Goal: Task Accomplishment & Management: Complete application form

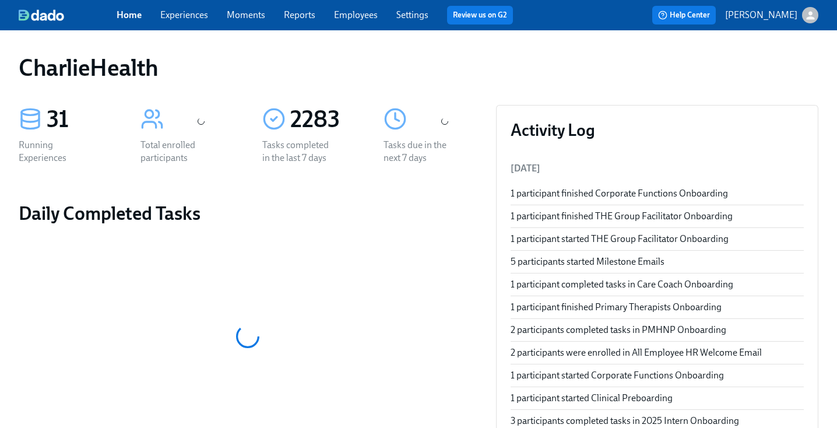
click at [350, 19] on link "Employees" at bounding box center [356, 14] width 44 height 11
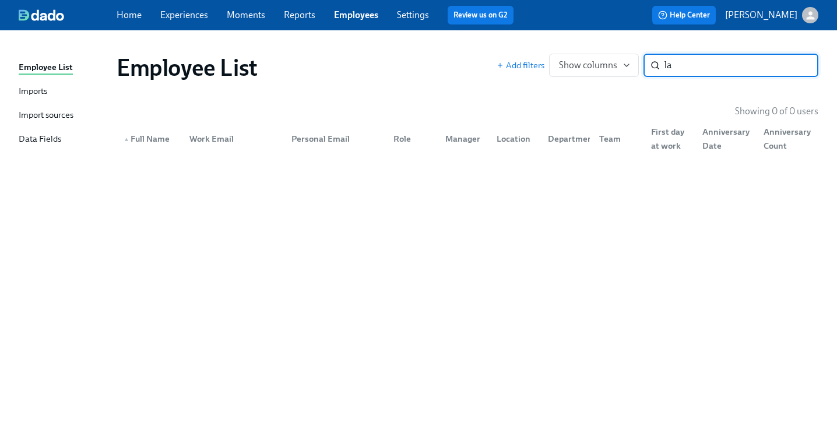
type input "l"
click at [247, 17] on link "Moments" at bounding box center [246, 14] width 38 height 11
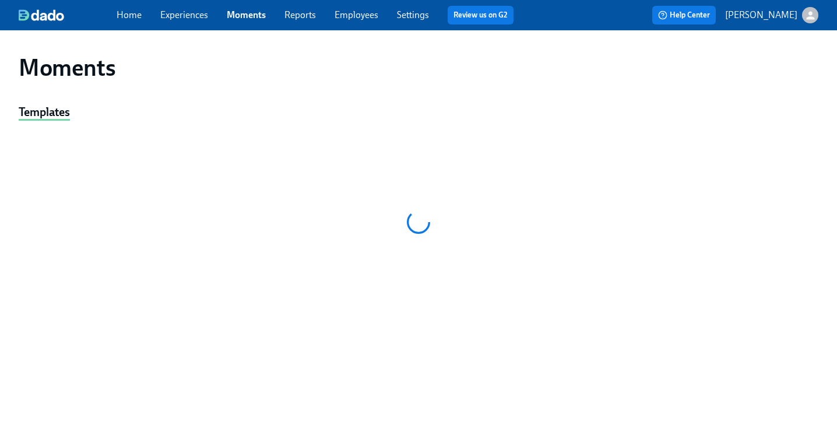
click at [348, 20] on link "Employees" at bounding box center [357, 14] width 44 height 11
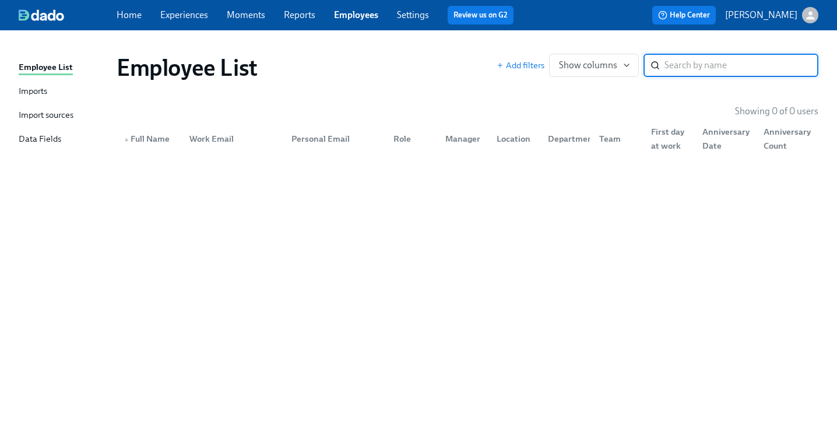
click at [391, 63] on div "Employee List" at bounding box center [307, 68] width 380 height 28
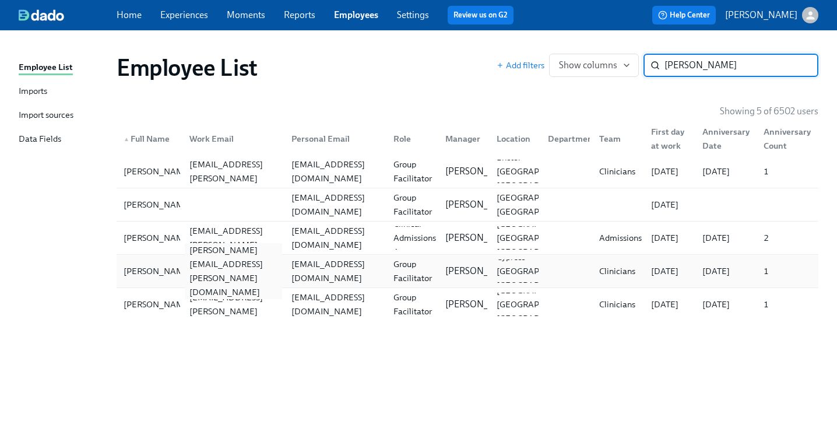
type input "[PERSON_NAME]"
click at [273, 271] on div "[PERSON_NAME][EMAIL_ADDRESS][PERSON_NAME][DOMAIN_NAME]" at bounding box center [233, 271] width 97 height 56
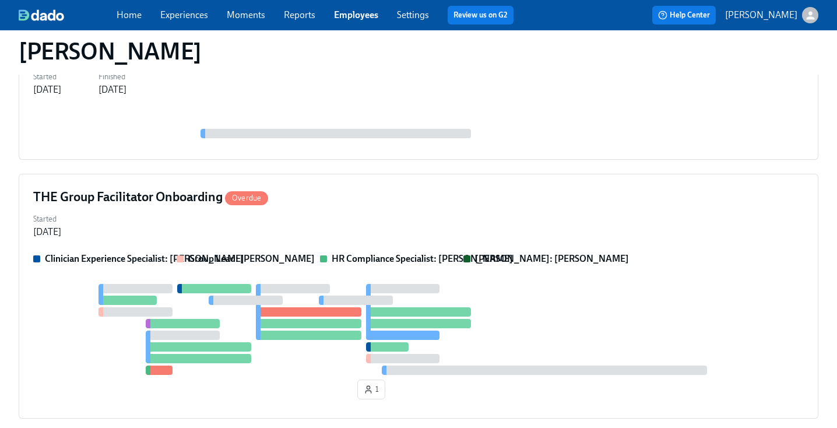
scroll to position [614, 0]
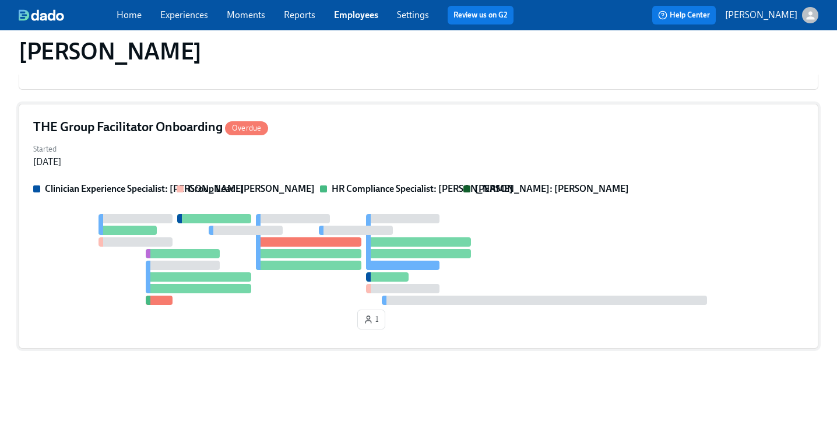
click at [542, 244] on div at bounding box center [418, 259] width 771 height 91
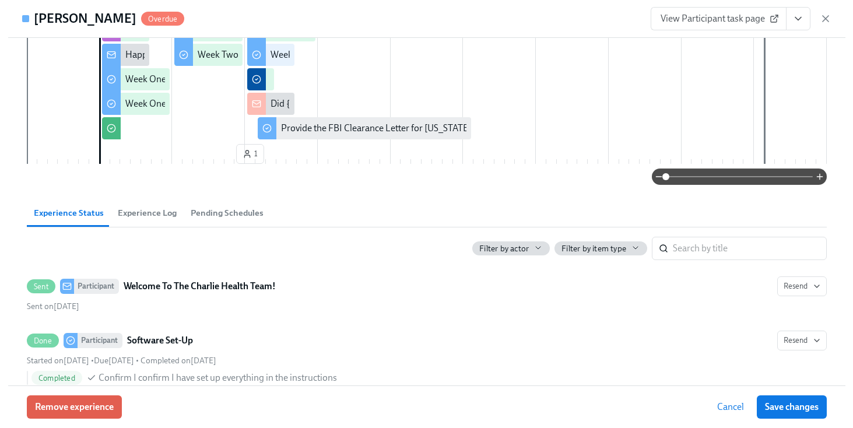
scroll to position [0, 0]
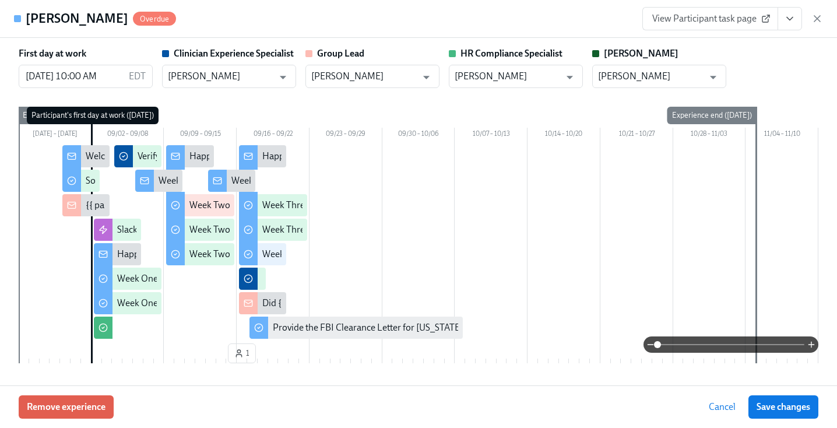
click at [798, 24] on button "View task page" at bounding box center [790, 18] width 24 height 23
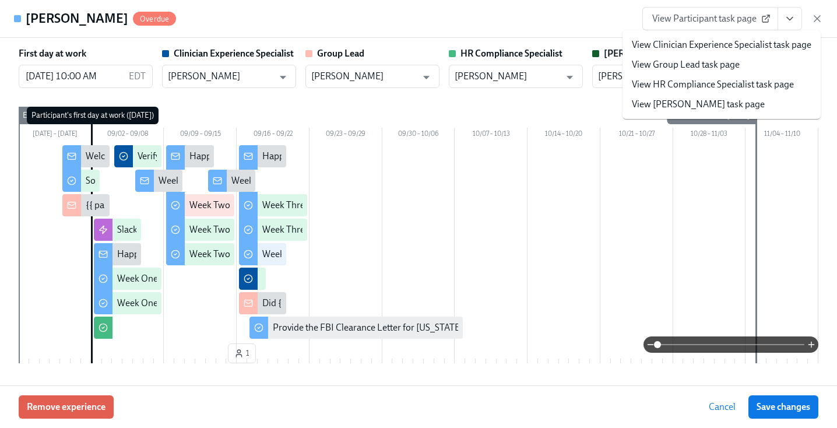
click at [741, 85] on link "View HR Compliance Specialist task page" at bounding box center [713, 84] width 162 height 13
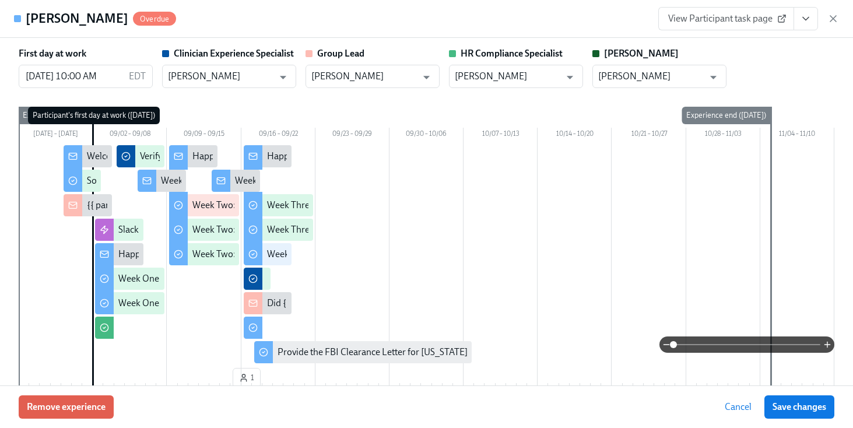
click at [429, 13] on div "Latoya Nixon Overdue View Participant task page" at bounding box center [426, 19] width 853 height 38
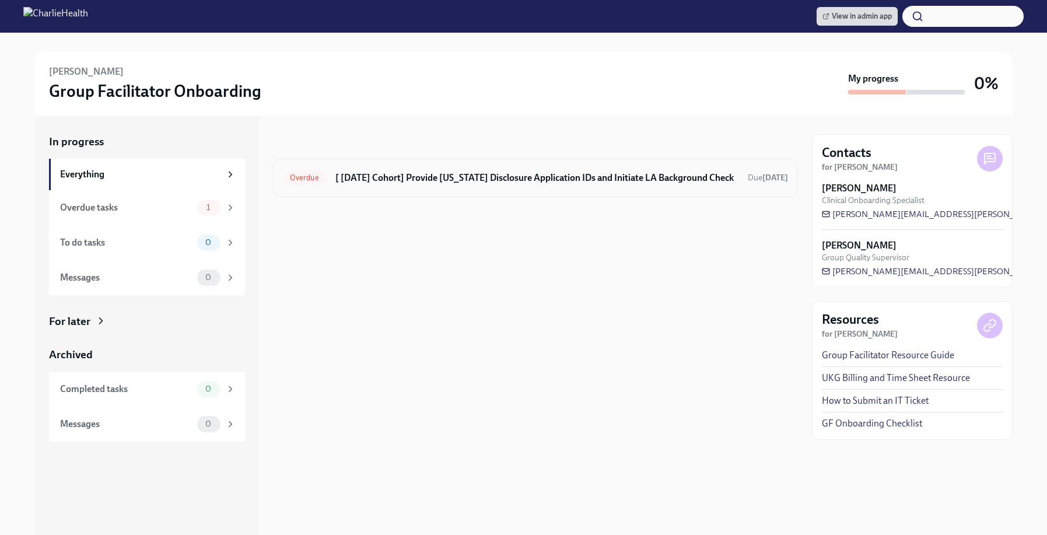
click at [485, 173] on h6 "[ [DATE] Cohort] Provide [US_STATE] Disclosure Application IDs and Initiate LA …" at bounding box center [536, 177] width 403 height 13
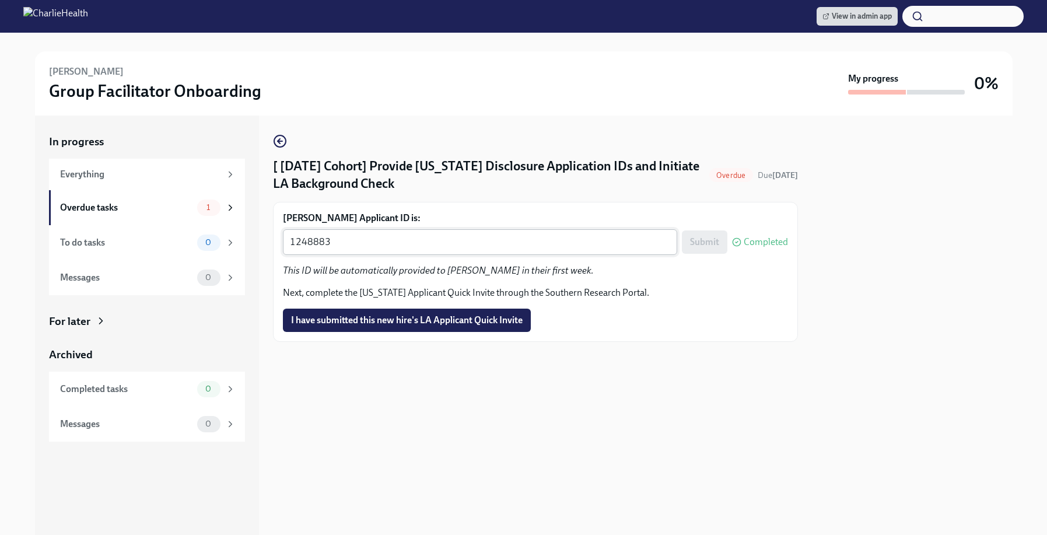
click at [448, 251] on div "1248883 x ​" at bounding box center [480, 242] width 394 height 26
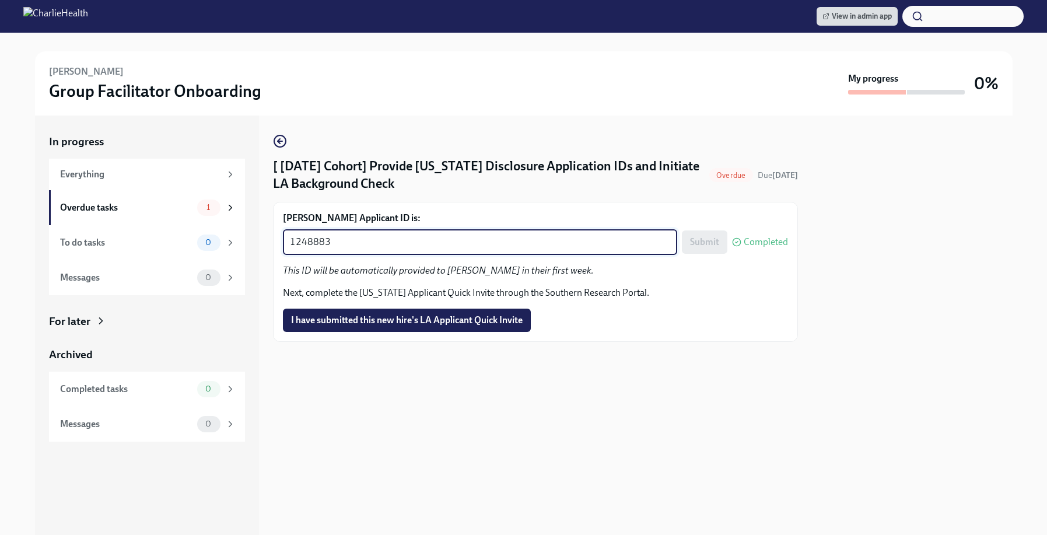
click at [448, 251] on div "1248883 x ​" at bounding box center [480, 242] width 394 height 26
click at [391, 244] on textarea "1248883" at bounding box center [480, 242] width 380 height 14
paste textarea "50519"
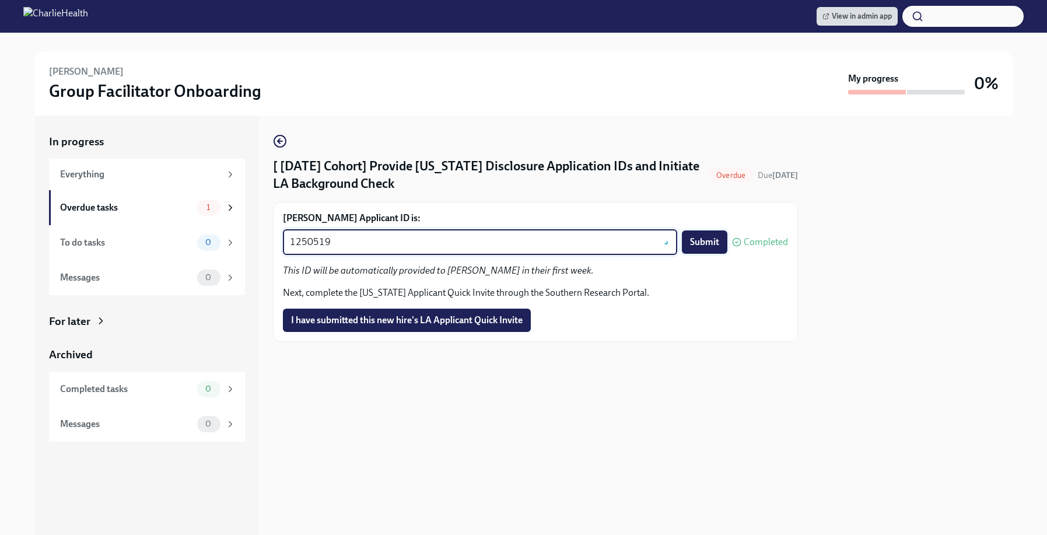
type textarea "1250519"
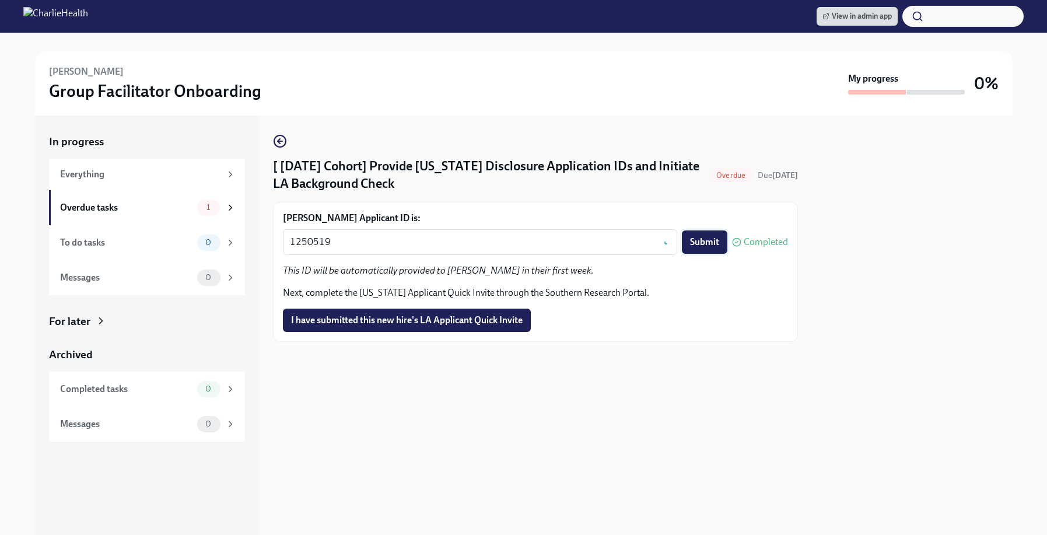
click at [703, 241] on span "Submit" at bounding box center [704, 242] width 29 height 12
click at [456, 323] on span "I have submitted this new hire's LA Applicant Quick Invite" at bounding box center [406, 320] width 231 height 12
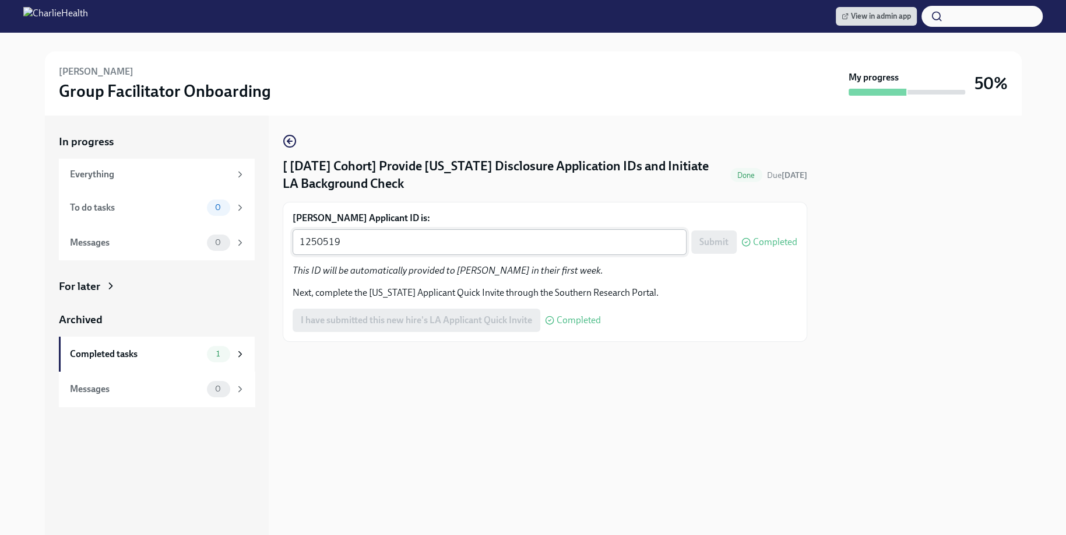
click at [388, 253] on div "1250519 x ​" at bounding box center [490, 242] width 394 height 26
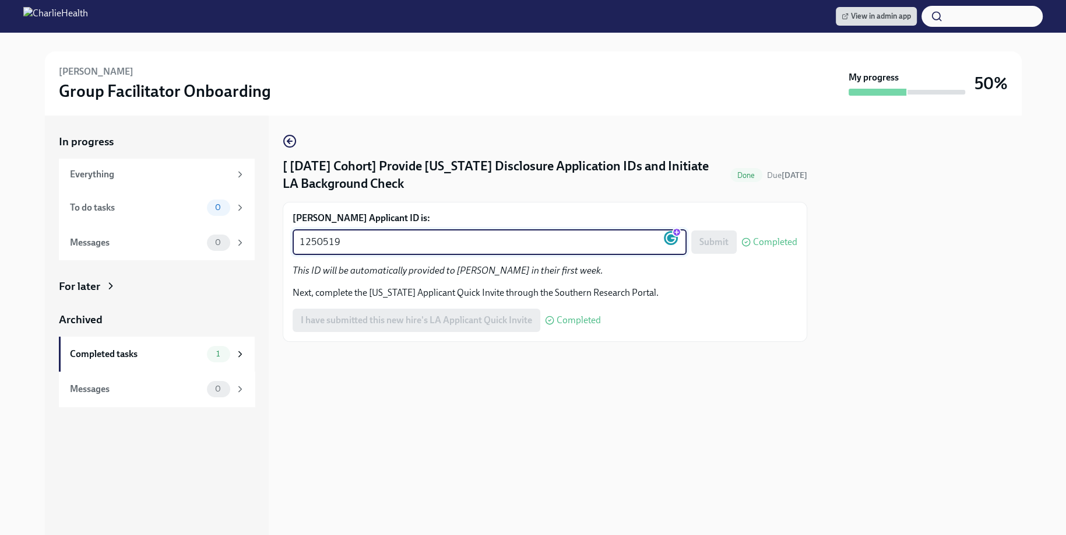
click at [361, 244] on textarea "1250519" at bounding box center [490, 242] width 380 height 14
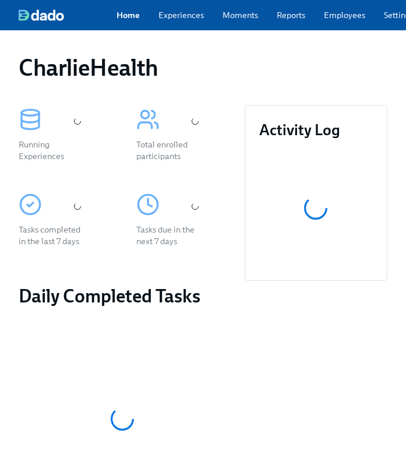
click at [349, 21] on link "Employees" at bounding box center [344, 15] width 41 height 12
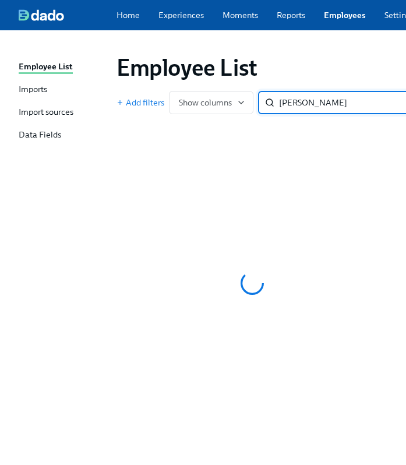
type input "latoya nixon"
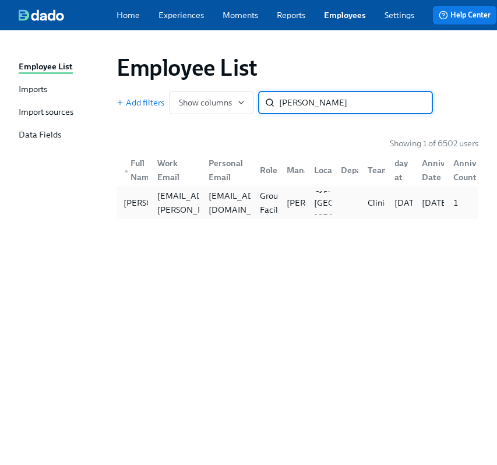
click at [245, 219] on div "[PERSON_NAME] [PERSON_NAME][EMAIL_ADDRESS][PERSON_NAME][DOMAIN_NAME] [EMAIL_ADD…" at bounding box center [298, 203] width 362 height 33
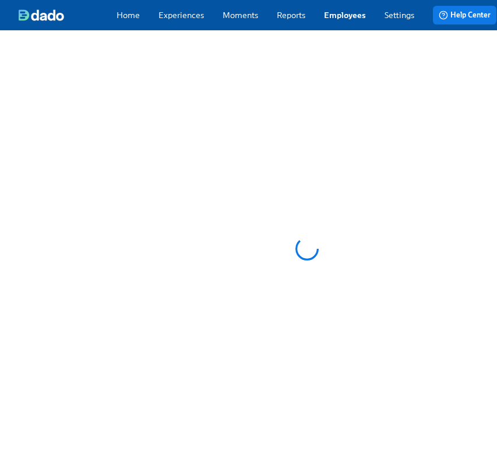
click at [245, 223] on div at bounding box center [307, 248] width 614 height 437
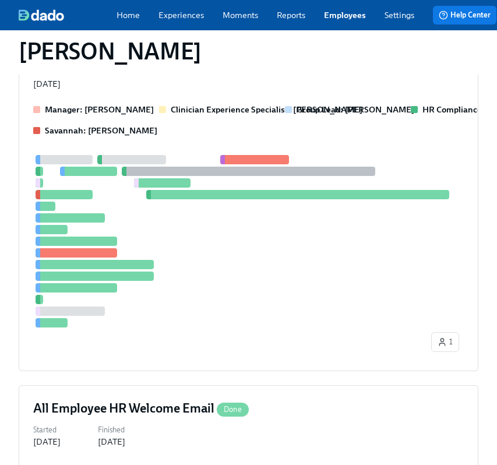
scroll to position [580, 0]
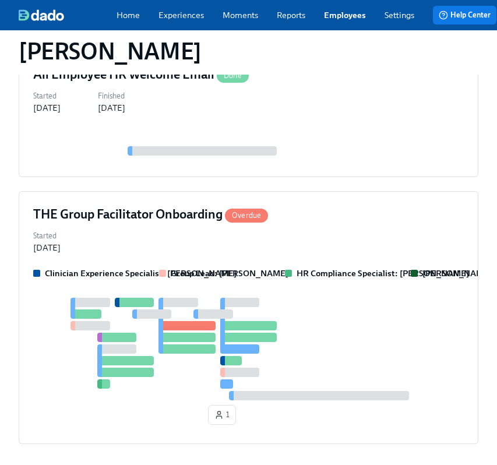
click at [356, 298] on div at bounding box center [248, 349] width 431 height 103
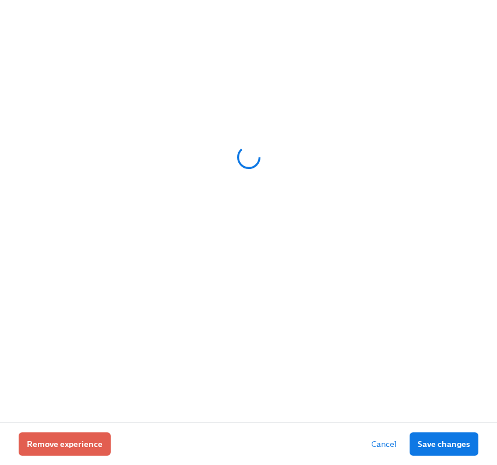
click at [356, 248] on div at bounding box center [249, 158] width 460 height 292
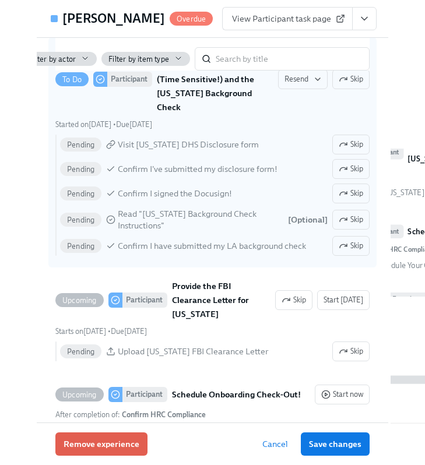
scroll to position [2555, 0]
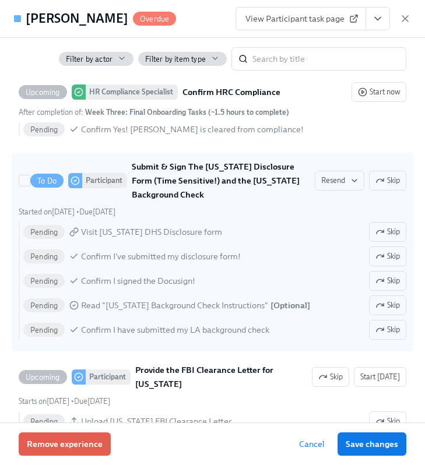
click at [385, 311] on div "Pending Visit Utah DHS Disclosure form Skip Pending Confirm I've submitted my d…" at bounding box center [213, 281] width 388 height 118
click at [30, 186] on input "To Do Participant Submit & Sign The Utah Disclosure Form (Time Sensitive!) and …" at bounding box center [24, 180] width 10 height 10
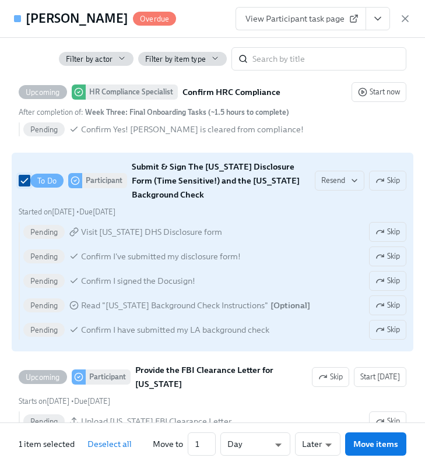
click at [20, 186] on input "To Do Participant Submit & Sign The Utah Disclosure Form (Time Sensitive!) and …" at bounding box center [24, 180] width 10 height 10
checkbox input "false"
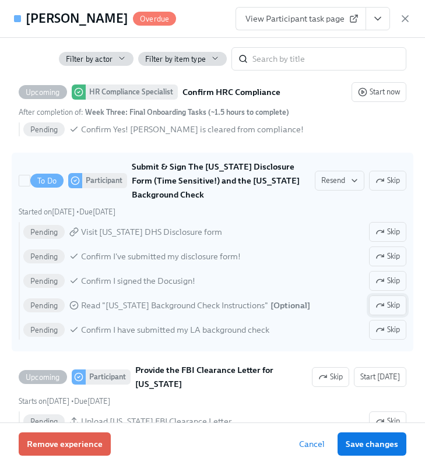
click at [384, 310] on icon "button" at bounding box center [379, 305] width 9 height 9
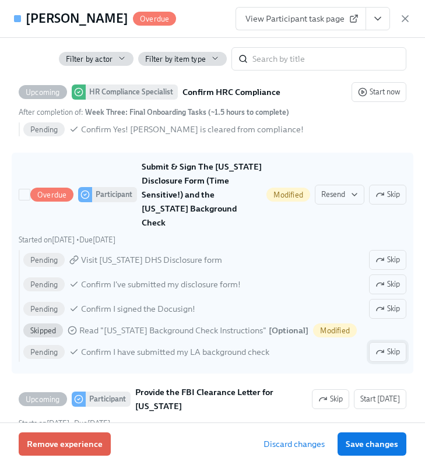
click at [389, 350] on span "Skip" at bounding box center [387, 352] width 24 height 12
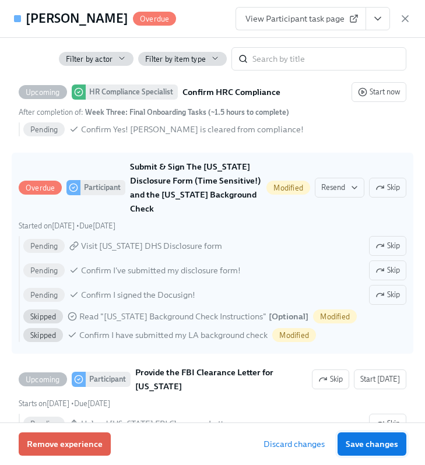
click at [385, 437] on button "Save changes" at bounding box center [372, 444] width 69 height 23
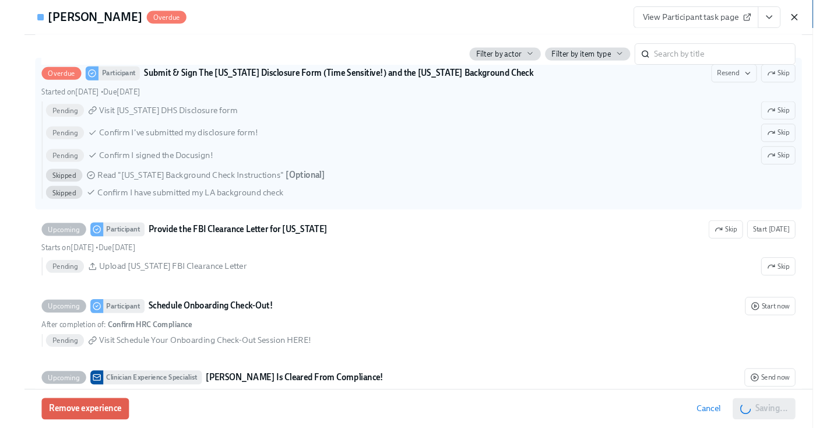
scroll to position [2449, 0]
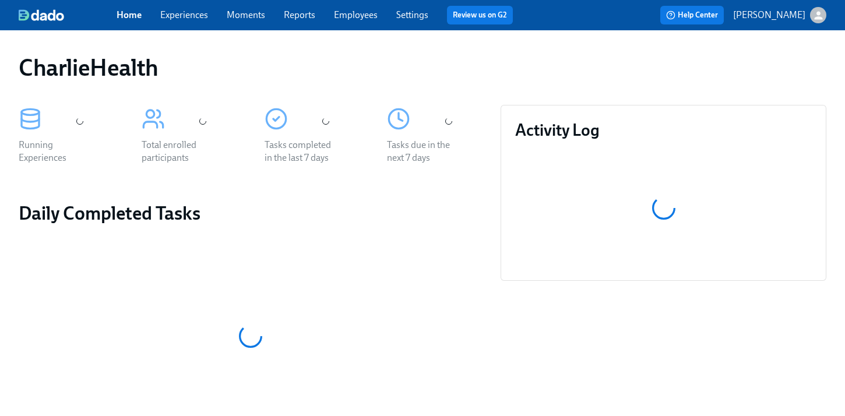
click at [357, 23] on div "Home Experiences Moments Reports Employees Settings Review us on G2" at bounding box center [320, 15] width 406 height 19
click at [335, 10] on link "Employees" at bounding box center [356, 14] width 44 height 11
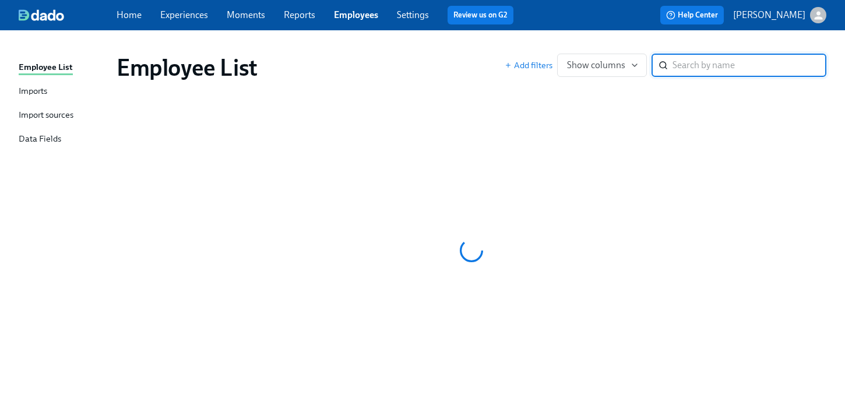
click at [485, 58] on div "Employee List" at bounding box center [311, 68] width 388 height 28
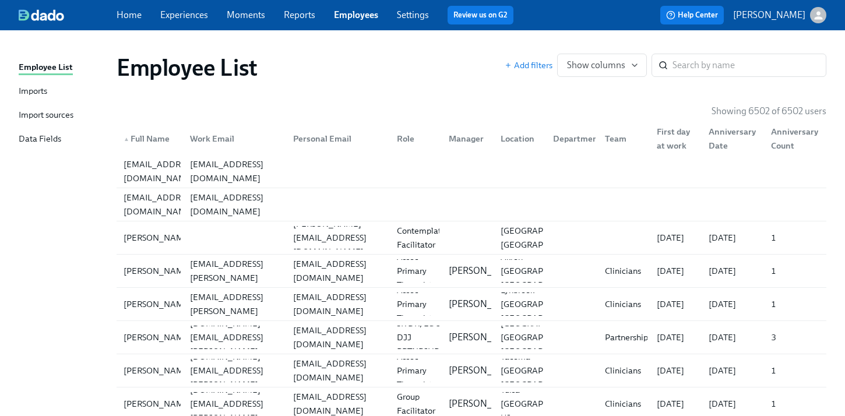
click at [711, 78] on div "Employee List Add filters Show columns ​" at bounding box center [472, 68] width 710 height 28
click at [708, 74] on input "search" at bounding box center [750, 65] width 154 height 23
paste input "1250529"
type input "1250529"
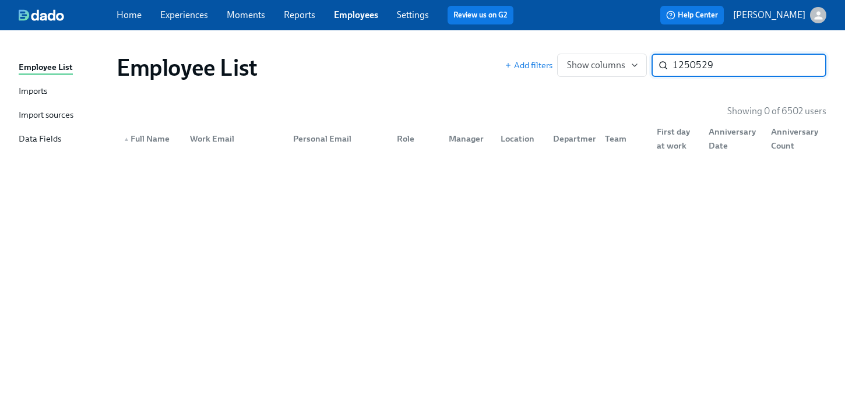
click at [708, 74] on input "1250529" at bounding box center [750, 65] width 154 height 23
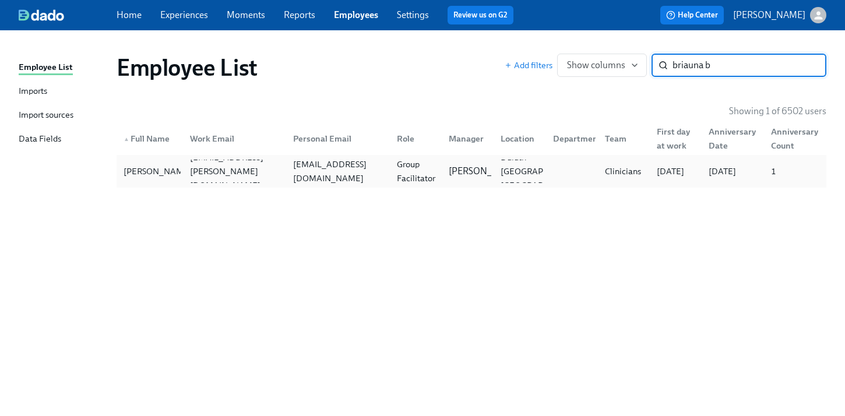
type input "briauna b"
click at [521, 187] on div "Briauna Brownfield briauna.brownfield@charliehealth.com briaunaterie@gmail.com …" at bounding box center [472, 171] width 710 height 33
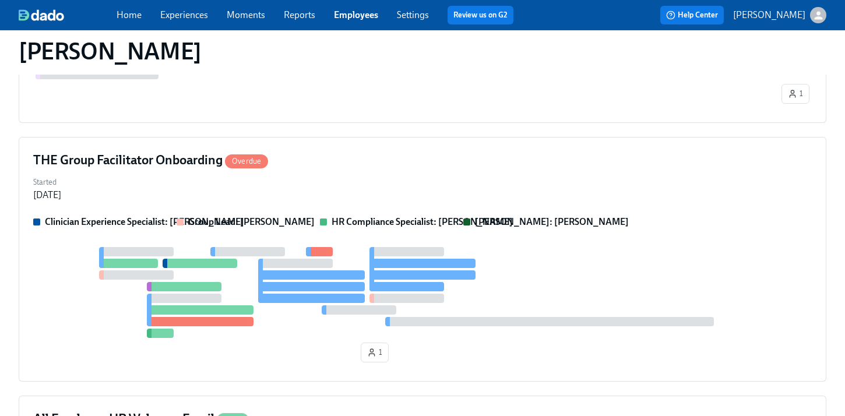
scroll to position [436, 0]
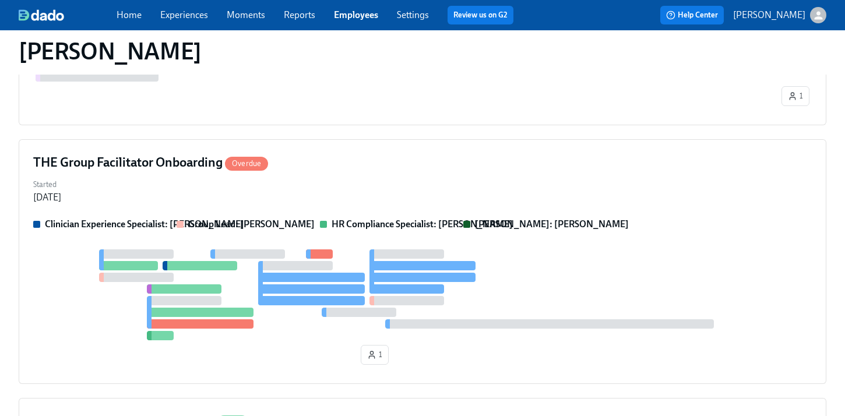
click at [470, 280] on div at bounding box center [423, 277] width 107 height 9
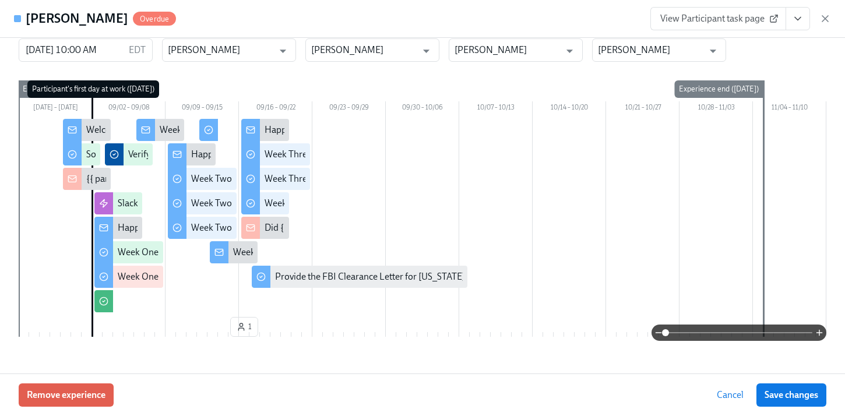
scroll to position [0, 0]
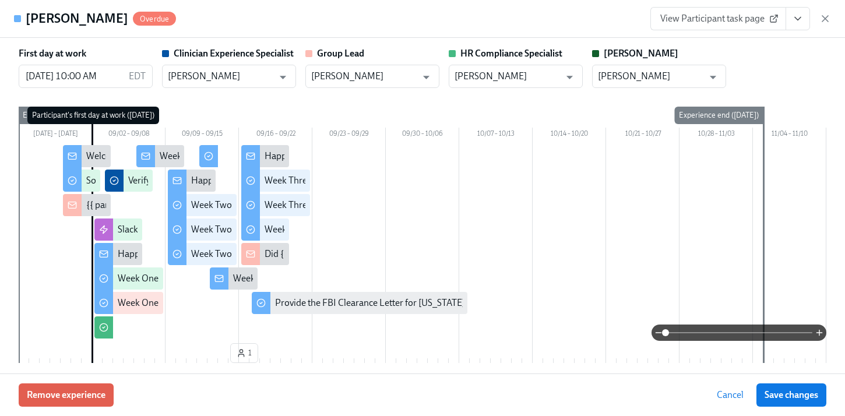
click at [799, 22] on icon "View task page" at bounding box center [798, 19] width 12 height 12
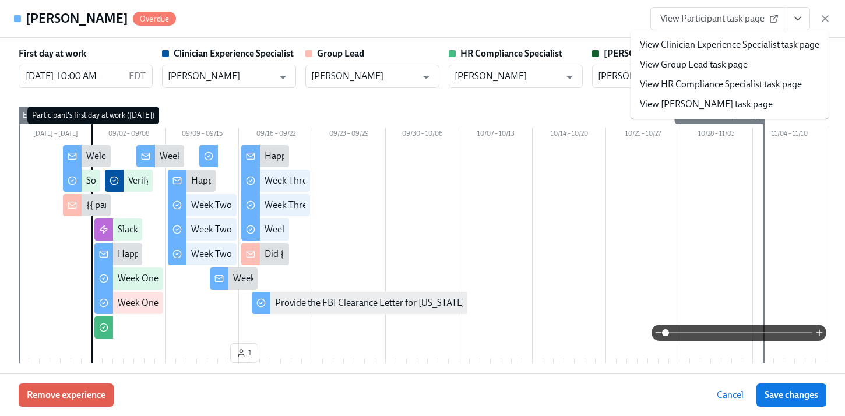
click at [715, 79] on link "View HR Compliance Specialist task page" at bounding box center [721, 84] width 162 height 13
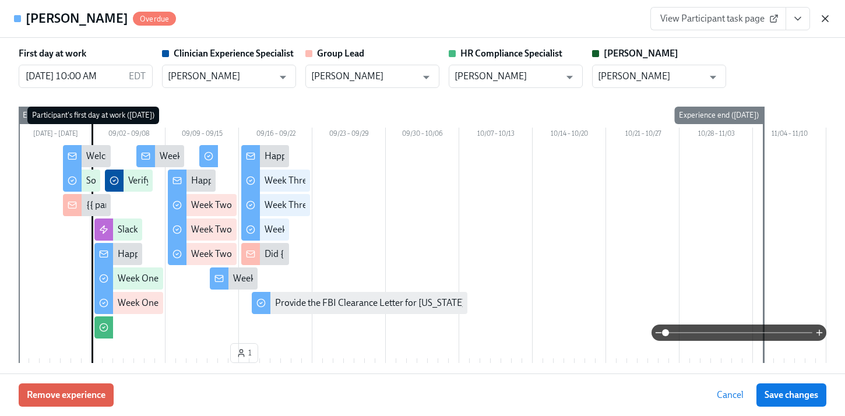
click at [827, 13] on icon "button" at bounding box center [826, 19] width 12 height 12
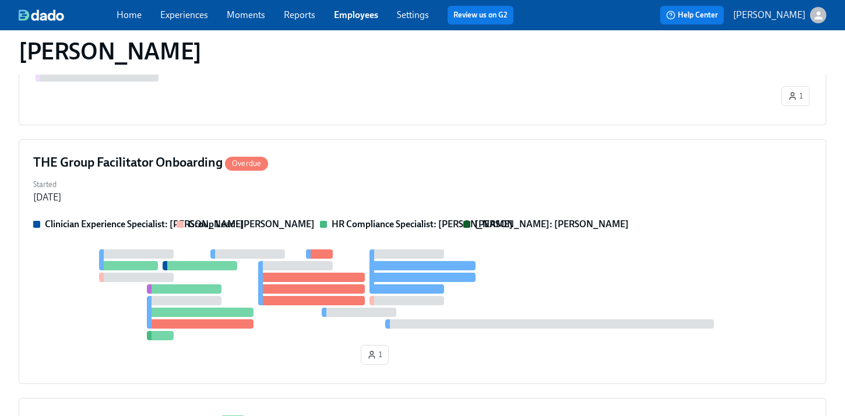
click at [353, 16] on link "Employees" at bounding box center [356, 14] width 44 height 11
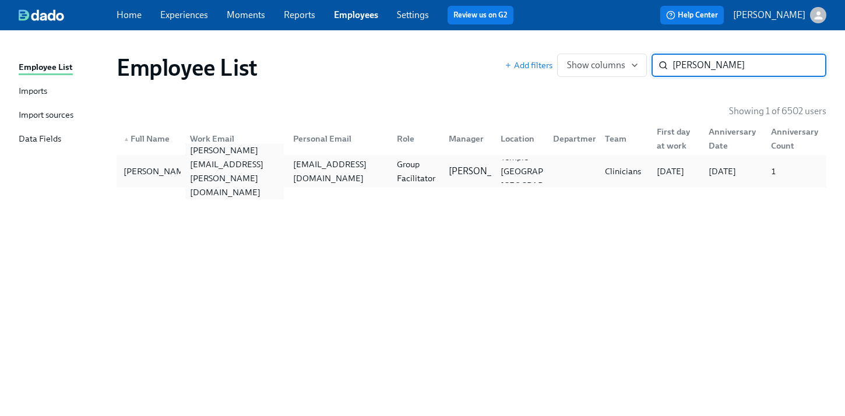
type input "angela jackson"
click at [271, 177] on div "angela.jackson@charliehealth.com" at bounding box center [234, 171] width 99 height 56
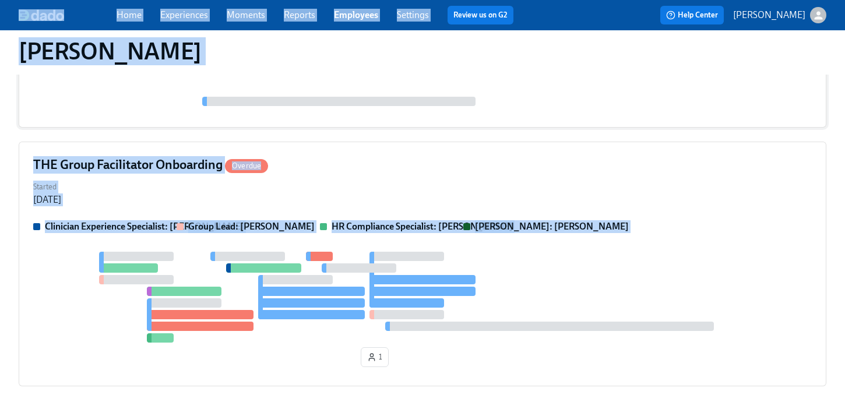
scroll to position [575, 0]
click at [335, 309] on div at bounding box center [422, 297] width 779 height 91
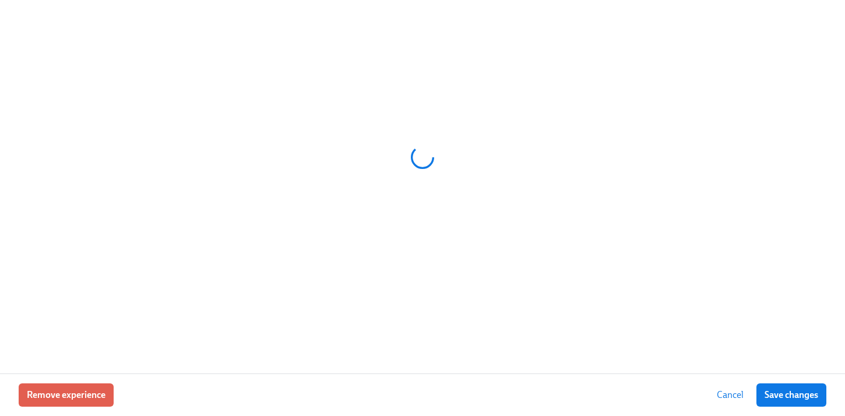
click at [335, 309] on div at bounding box center [422, 187] width 845 height 374
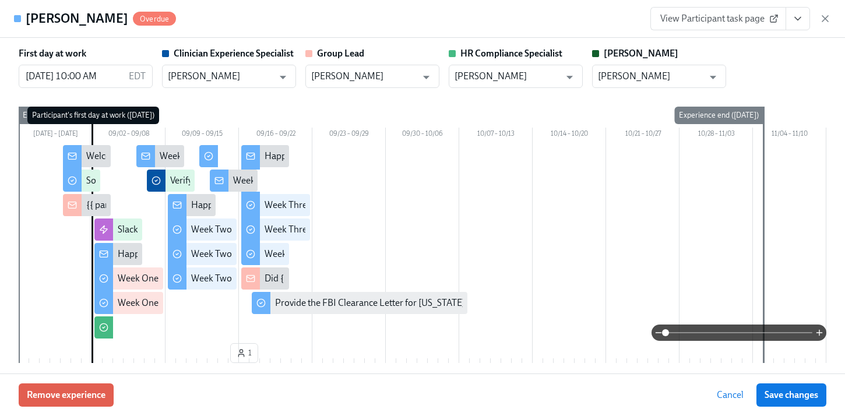
scroll to position [499, 0]
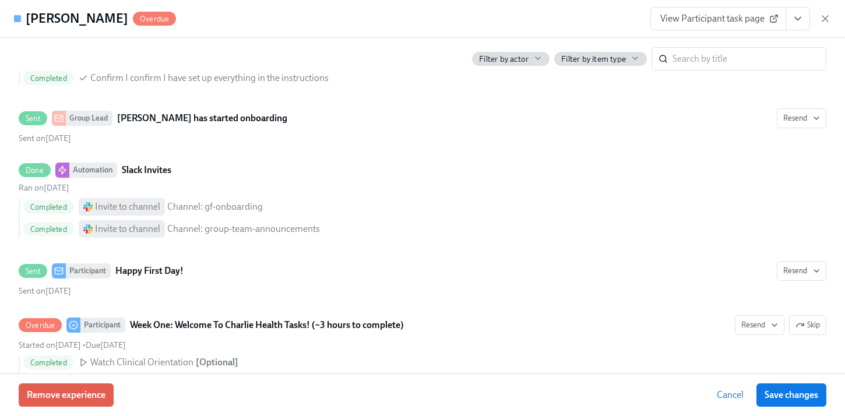
click at [796, 15] on icon "View task page" at bounding box center [798, 19] width 12 height 12
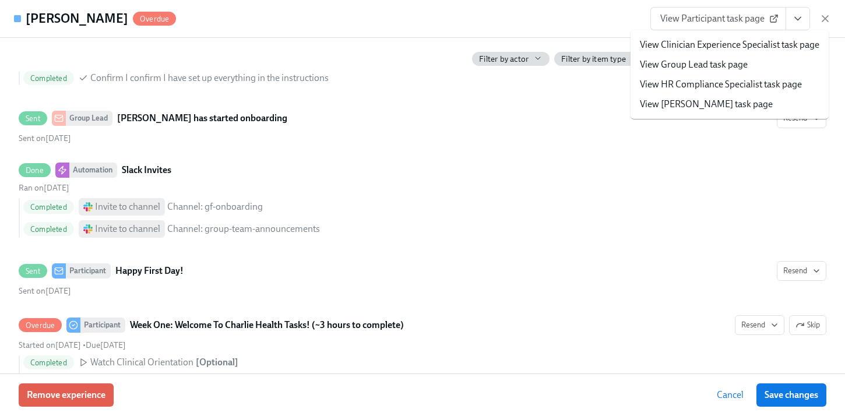
click at [717, 87] on link "View HR Compliance Specialist task page" at bounding box center [721, 84] width 162 height 13
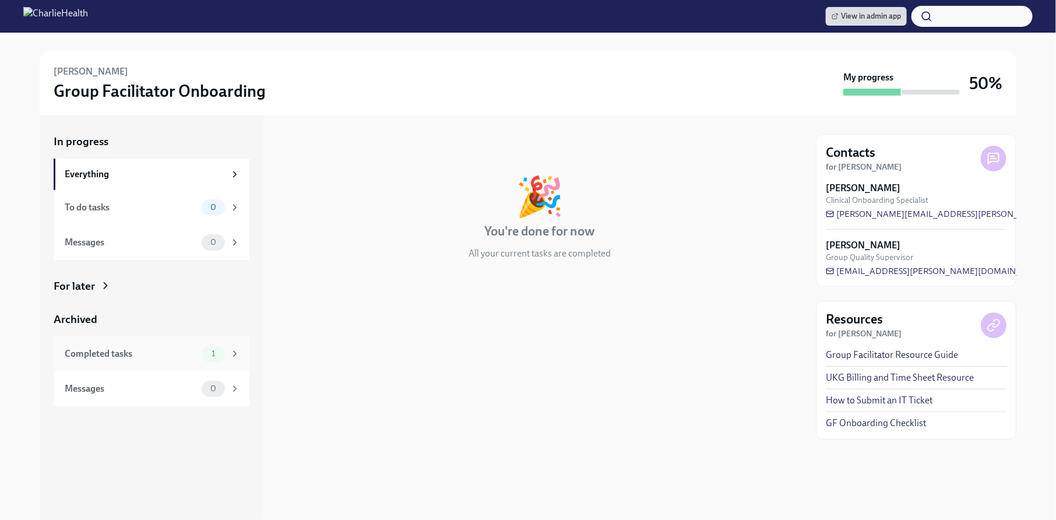
click at [213, 364] on div "Completed tasks 1" at bounding box center [152, 353] width 196 height 35
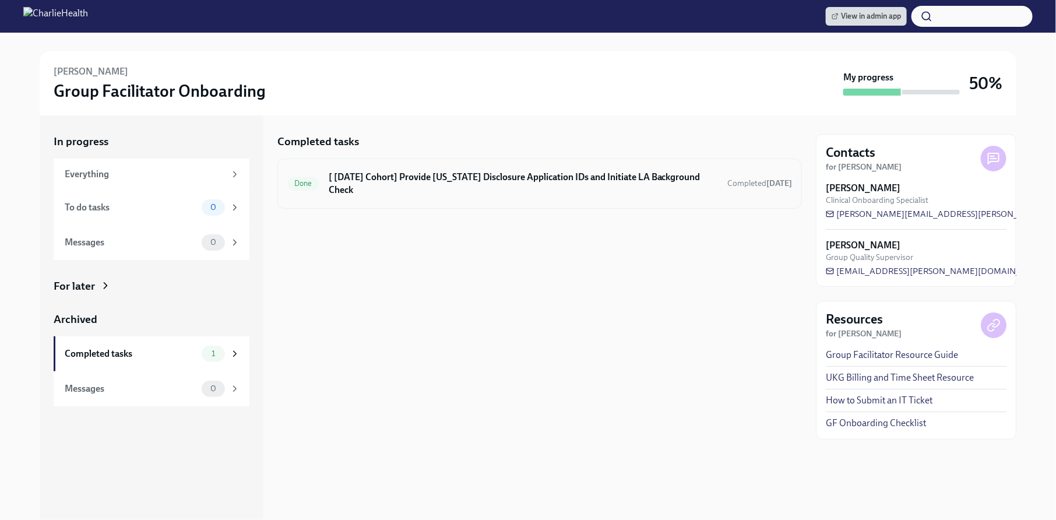
click at [455, 189] on div "Done [ [DATE] Cohort] Provide [US_STATE] Disclosure Application IDs and Initiat…" at bounding box center [540, 184] width 525 height 50
click at [417, 177] on h6 "[ [DATE] Cohort] Provide [US_STATE] Disclosure Application IDs and Initiate LA …" at bounding box center [523, 184] width 389 height 26
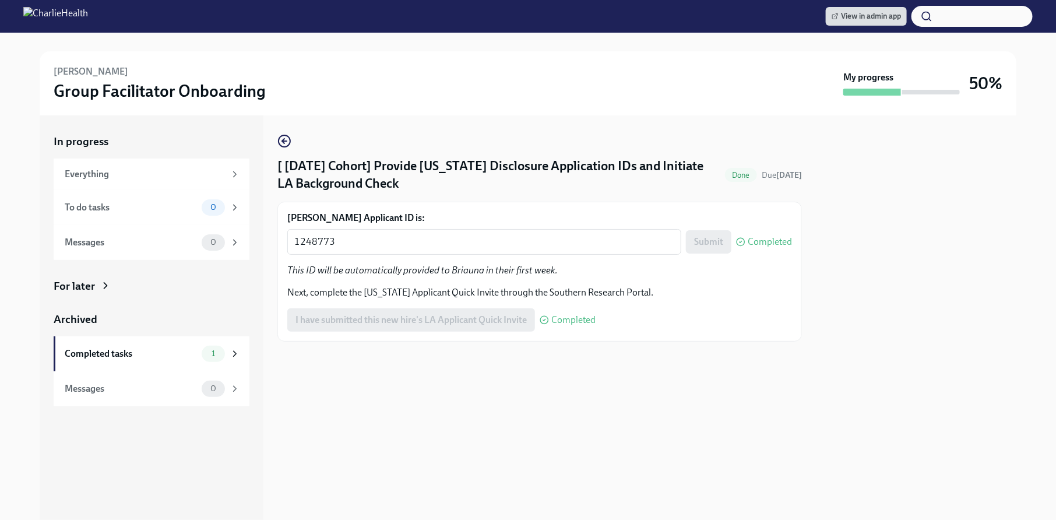
click at [432, 224] on form "[PERSON_NAME] Applicant ID is: 1248773 x ​ Submit Completed" at bounding box center [539, 233] width 505 height 43
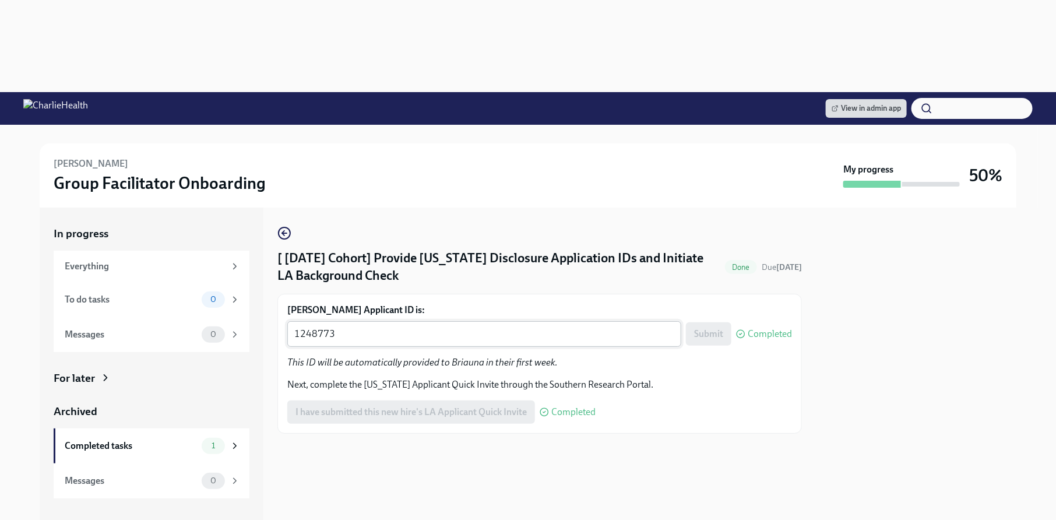
click at [431, 327] on textarea "1248773" at bounding box center [484, 334] width 380 height 14
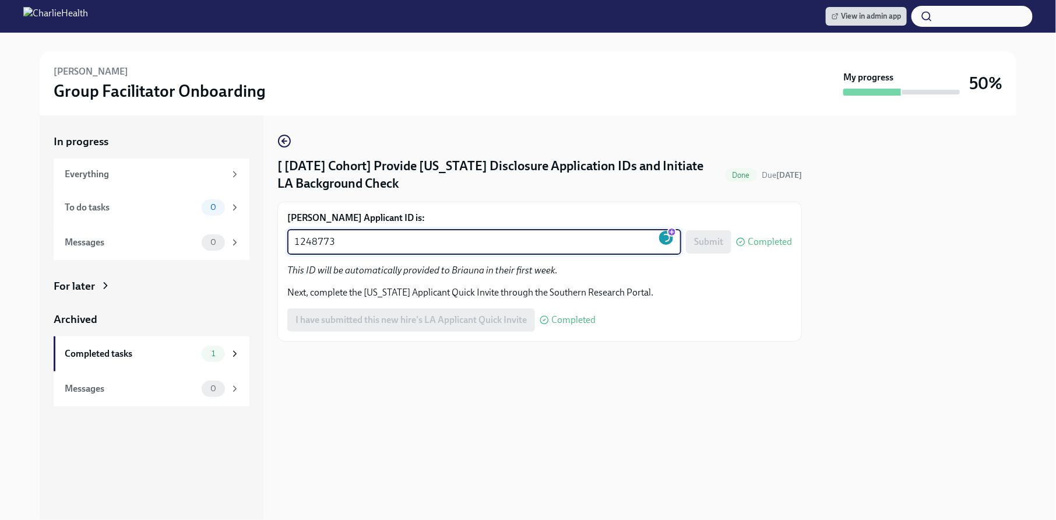
click at [431, 244] on textarea "1248773" at bounding box center [484, 242] width 380 height 14
paste textarea "50529"
type textarea "1250529"
click at [714, 244] on span "Submit" at bounding box center [708, 242] width 29 height 12
click at [480, 241] on textarea "1250529" at bounding box center [484, 242] width 380 height 14
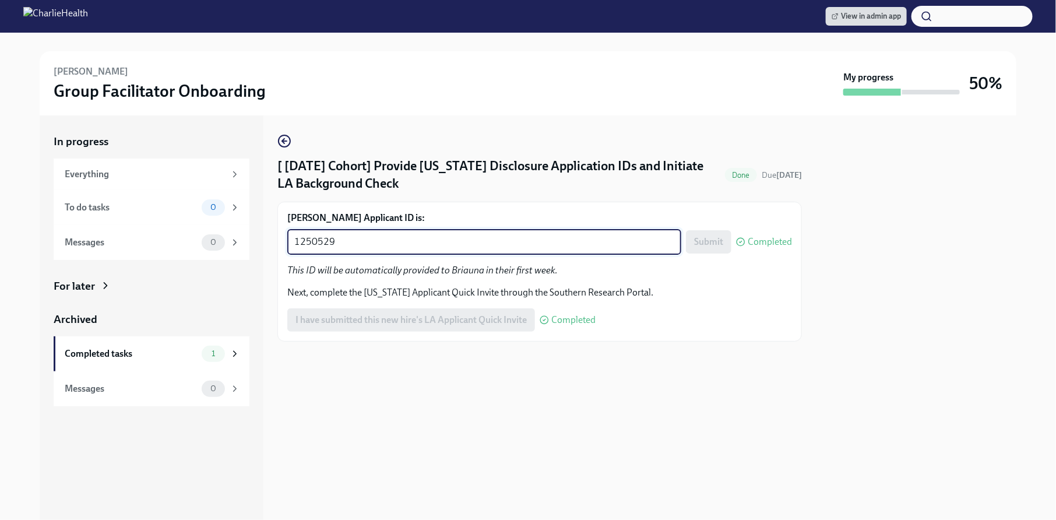
click at [480, 241] on textarea "1250529" at bounding box center [484, 242] width 380 height 14
click at [536, 160] on h4 "[ [DATE] Cohort] Provide [US_STATE] Disclosure Application IDs and Initiate LA …" at bounding box center [499, 174] width 443 height 35
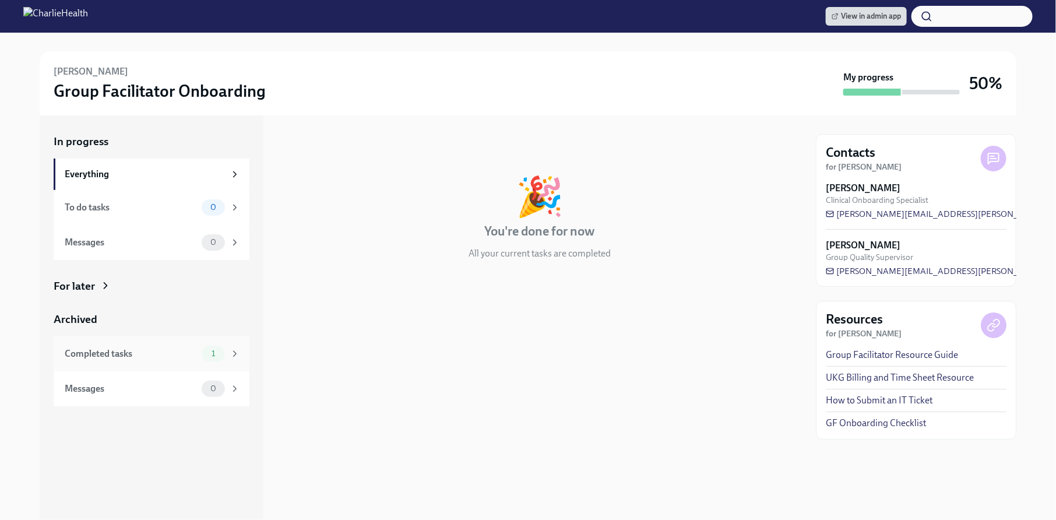
click at [222, 350] on span "1" at bounding box center [213, 353] width 17 height 9
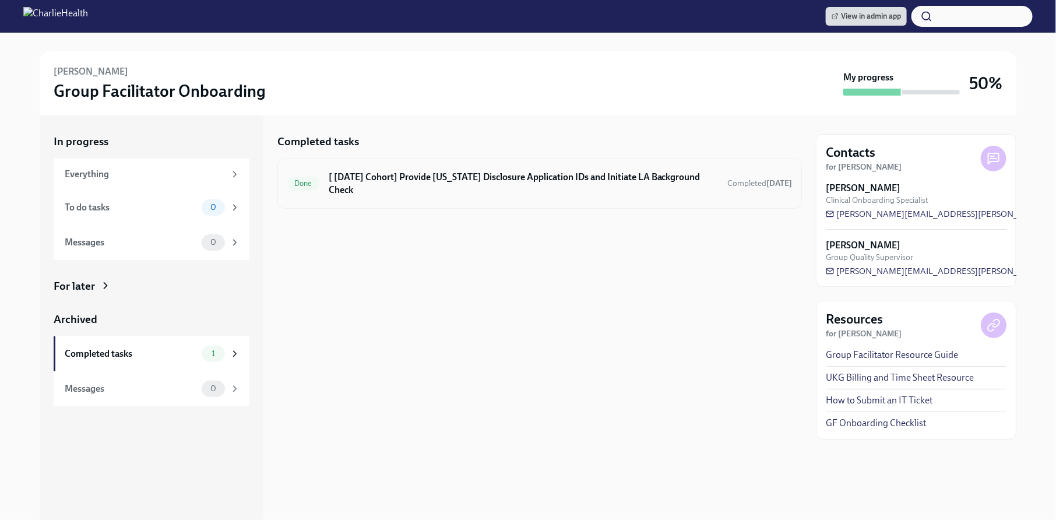
click at [425, 177] on h6 "[ [DATE] Cohort] Provide [US_STATE] Disclosure Application IDs and Initiate LA …" at bounding box center [523, 184] width 389 height 26
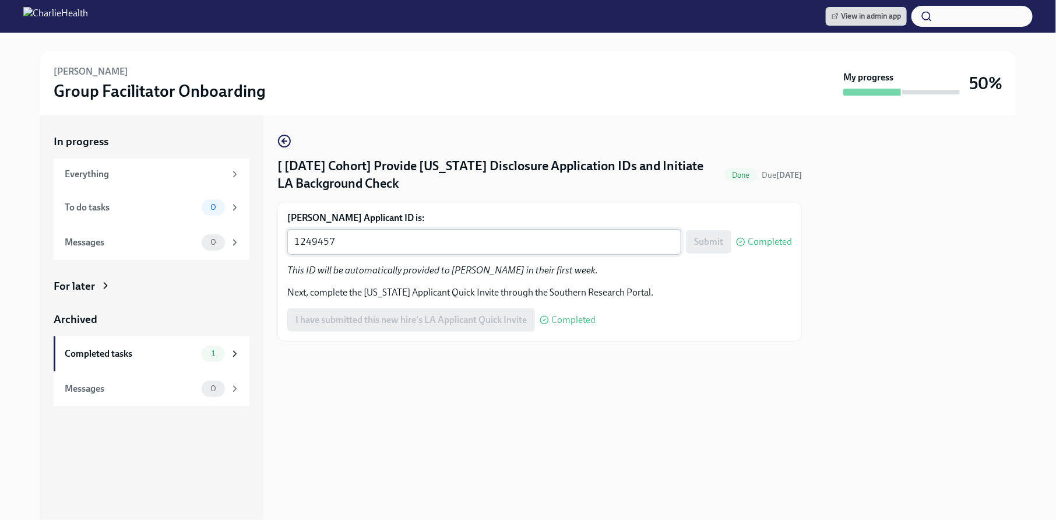
click at [399, 252] on div "1249457 x ​" at bounding box center [484, 242] width 394 height 26
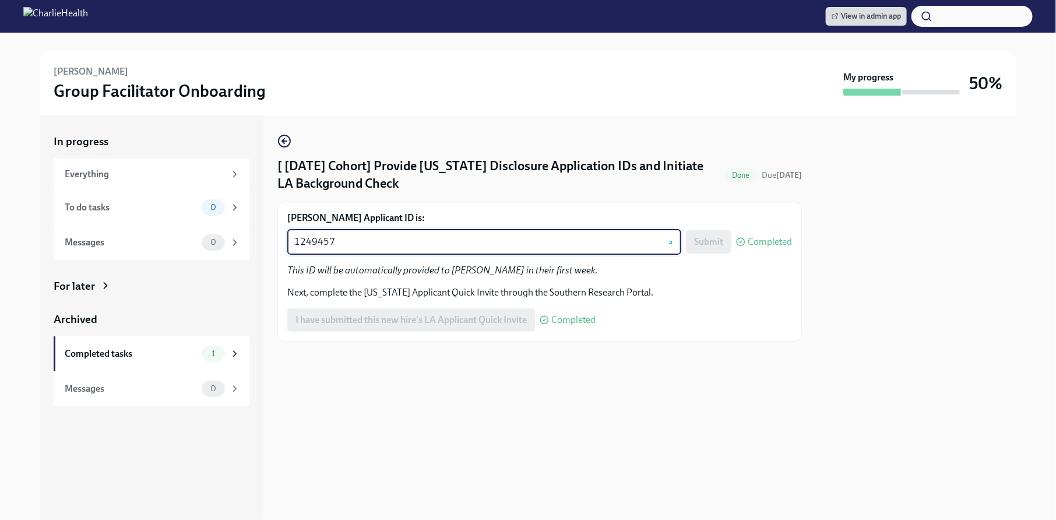
click at [371, 244] on textarea "1249457" at bounding box center [484, 242] width 380 height 14
paste textarea "50532"
type textarea "1250532"
click at [707, 244] on span "Submit" at bounding box center [708, 242] width 29 height 12
